Goal: Transaction & Acquisition: Purchase product/service

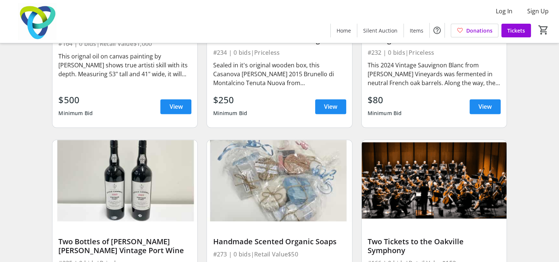
scroll to position [9429, 0]
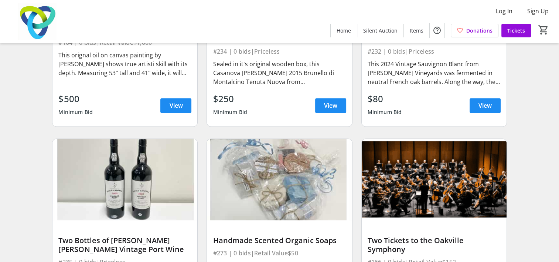
drag, startPoint x: 299, startPoint y: 95, endPoint x: 302, endPoint y: 43, distance: 52.6
click at [302, 43] on div "Casanova di [PERSON_NAME] Nuova Brunello di Montalcino Vintage 2015 Wine #234 |…" at bounding box center [279, 68] width 145 height 116
click at [287, 122] on div "Casanova di [PERSON_NAME] Nuova Brunello di Montalcino Vintage 2015 Wine #234 |…" at bounding box center [279, 27] width 154 height 210
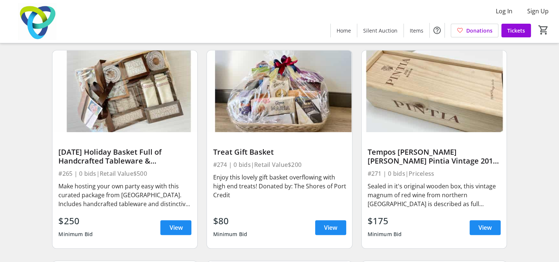
scroll to position [8879, 0]
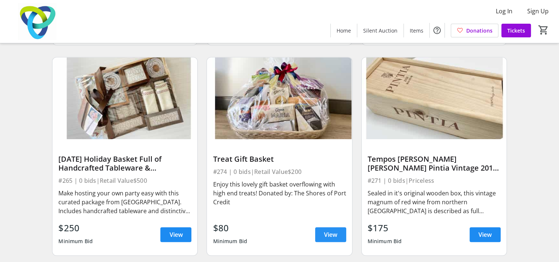
click at [325, 234] on span at bounding box center [330, 234] width 31 height 18
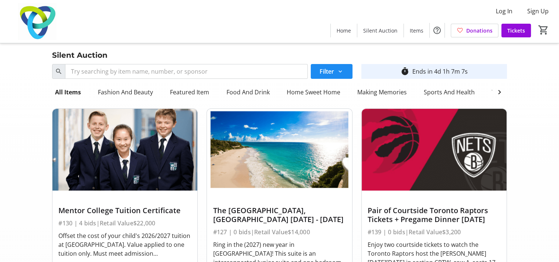
click at [386, 21] on div "Home Silent Auction Items Donations Tickets 0" at bounding box center [442, 30] width 224 height 19
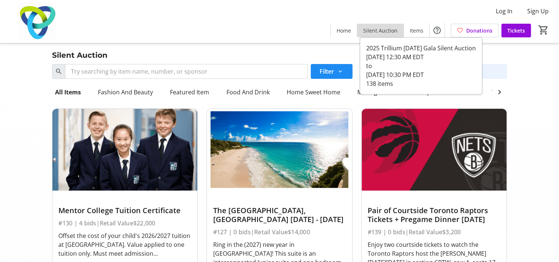
click at [385, 25] on span at bounding box center [380, 30] width 46 height 18
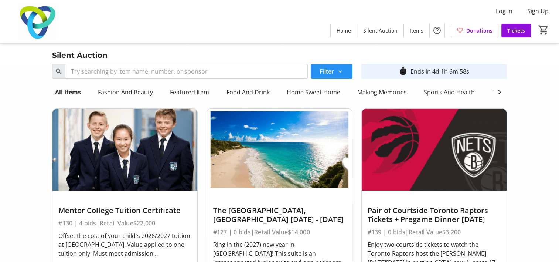
click at [336, 72] on span at bounding box center [332, 71] width 42 height 18
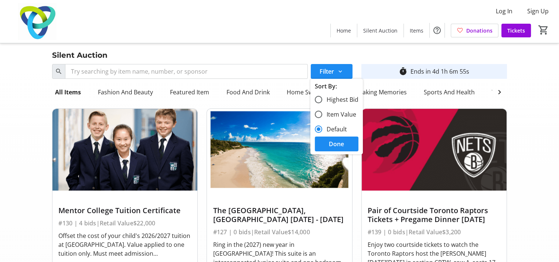
click at [322, 89] on div "Sort By:" at bounding box center [337, 86] width 44 height 9
click at [321, 89] on div "Sort By:" at bounding box center [337, 86] width 44 height 9
click at [319, 89] on div "Sort By:" at bounding box center [337, 86] width 44 height 9
click at [319, 92] on div at bounding box center [319, 100] width 18 height 18
radio input "true"
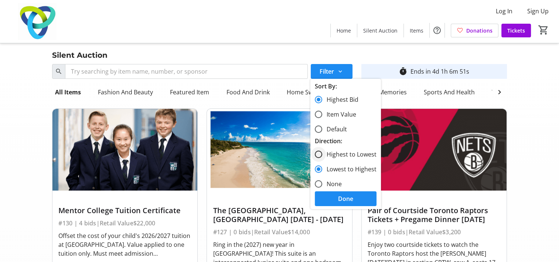
click at [322, 147] on div at bounding box center [319, 154] width 18 height 18
radio input "true"
click at [335, 187] on label "None" at bounding box center [332, 183] width 20 height 9
click at [322, 187] on input "None" at bounding box center [318, 183] width 7 height 7
radio input "true"
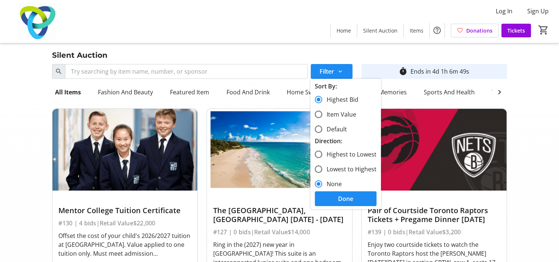
click at [318, 144] on div "Direction:" at bounding box center [346, 140] width 62 height 9
click at [324, 148] on div at bounding box center [319, 154] width 18 height 18
radio input "true"
click at [347, 193] on span at bounding box center [346, 199] width 62 height 18
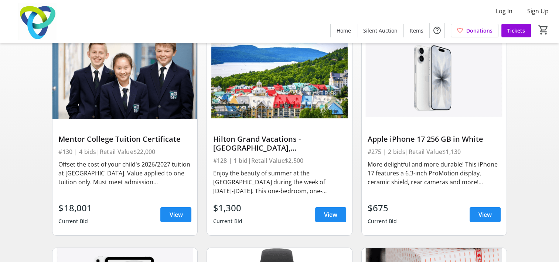
scroll to position [71, 0]
